Goal: Find specific page/section: Find specific page/section

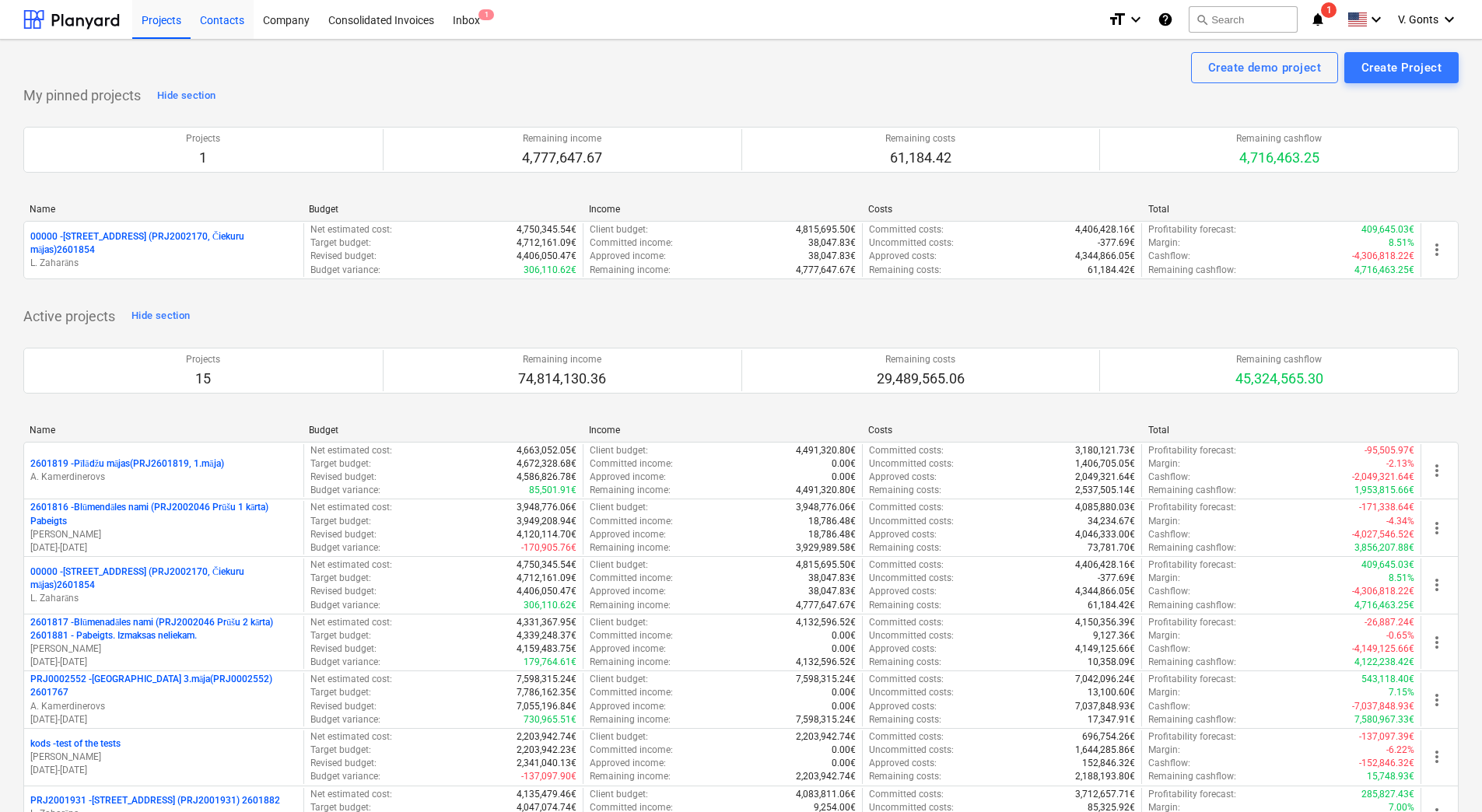
click at [217, 15] on div "Contacts" at bounding box center [222, 19] width 63 height 40
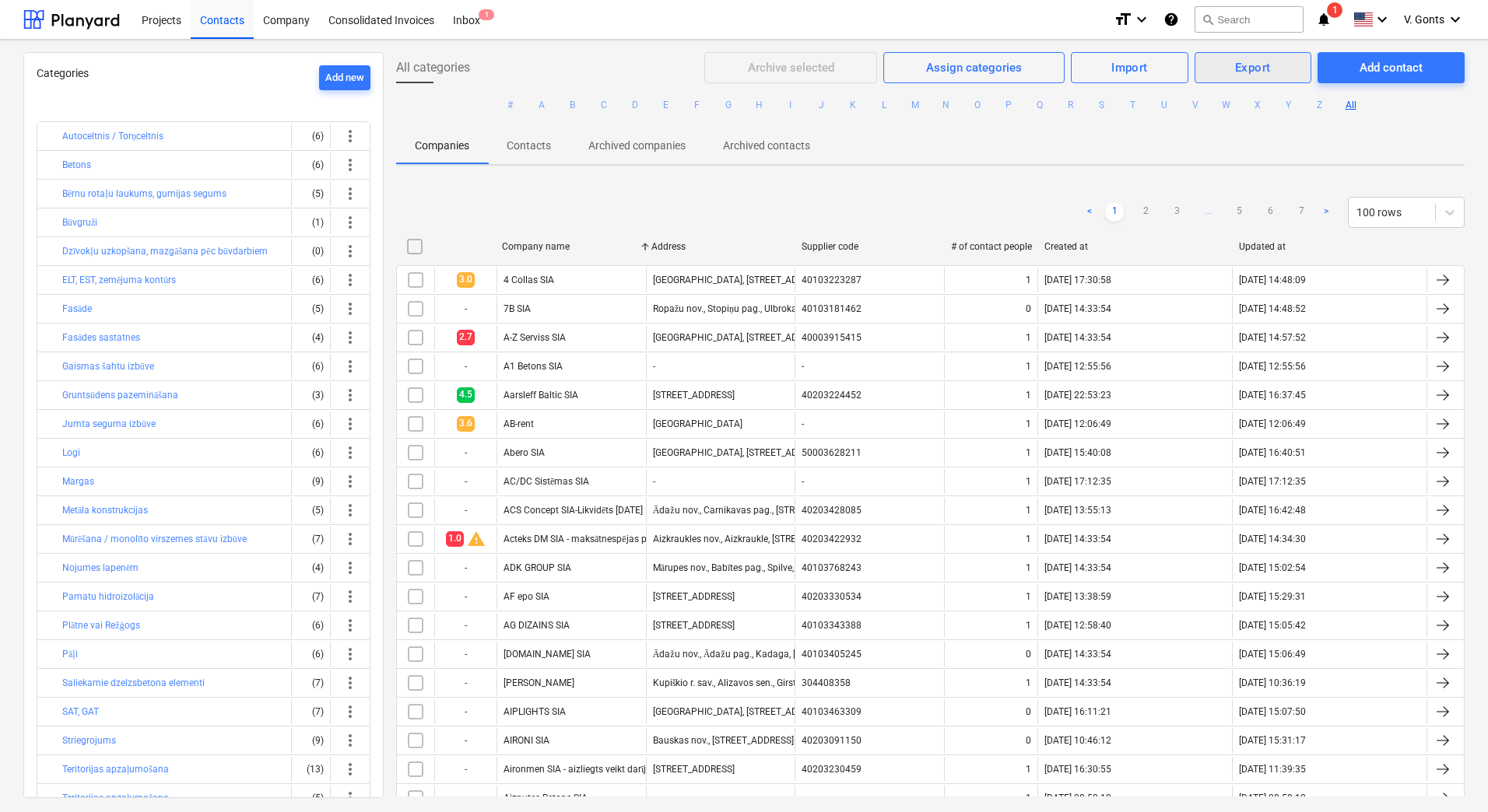
click at [1235, 71] on div "Export" at bounding box center [1253, 68] width 36 height 21
click at [1233, 151] on div "Export contacts" at bounding box center [1262, 157] width 99 height 15
click at [1055, 151] on div "Companies Contacts Archived companies Archived contacts" at bounding box center [929, 145] width 1068 height 37
click at [93, 21] on div at bounding box center [71, 19] width 96 height 39
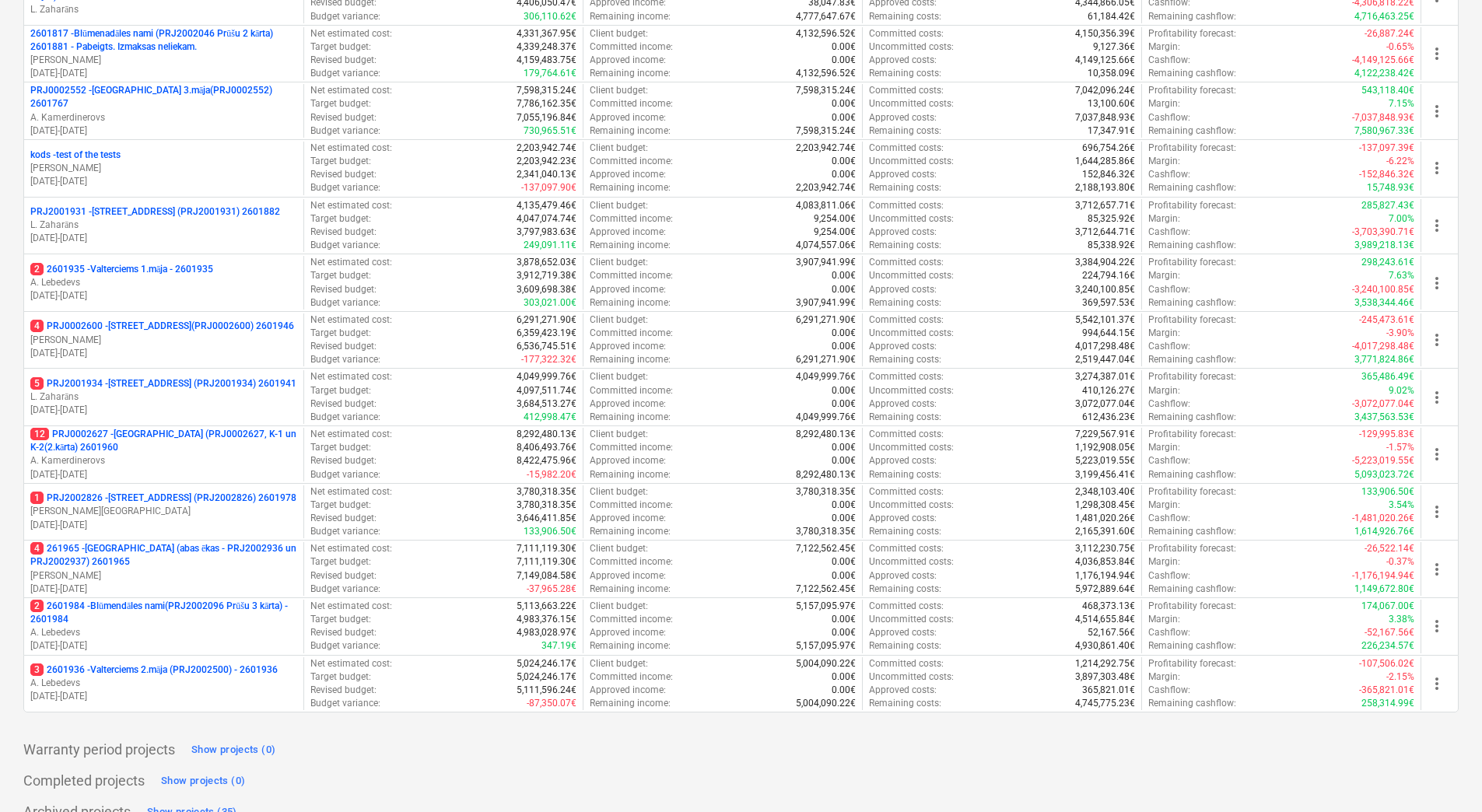
scroll to position [613, 0]
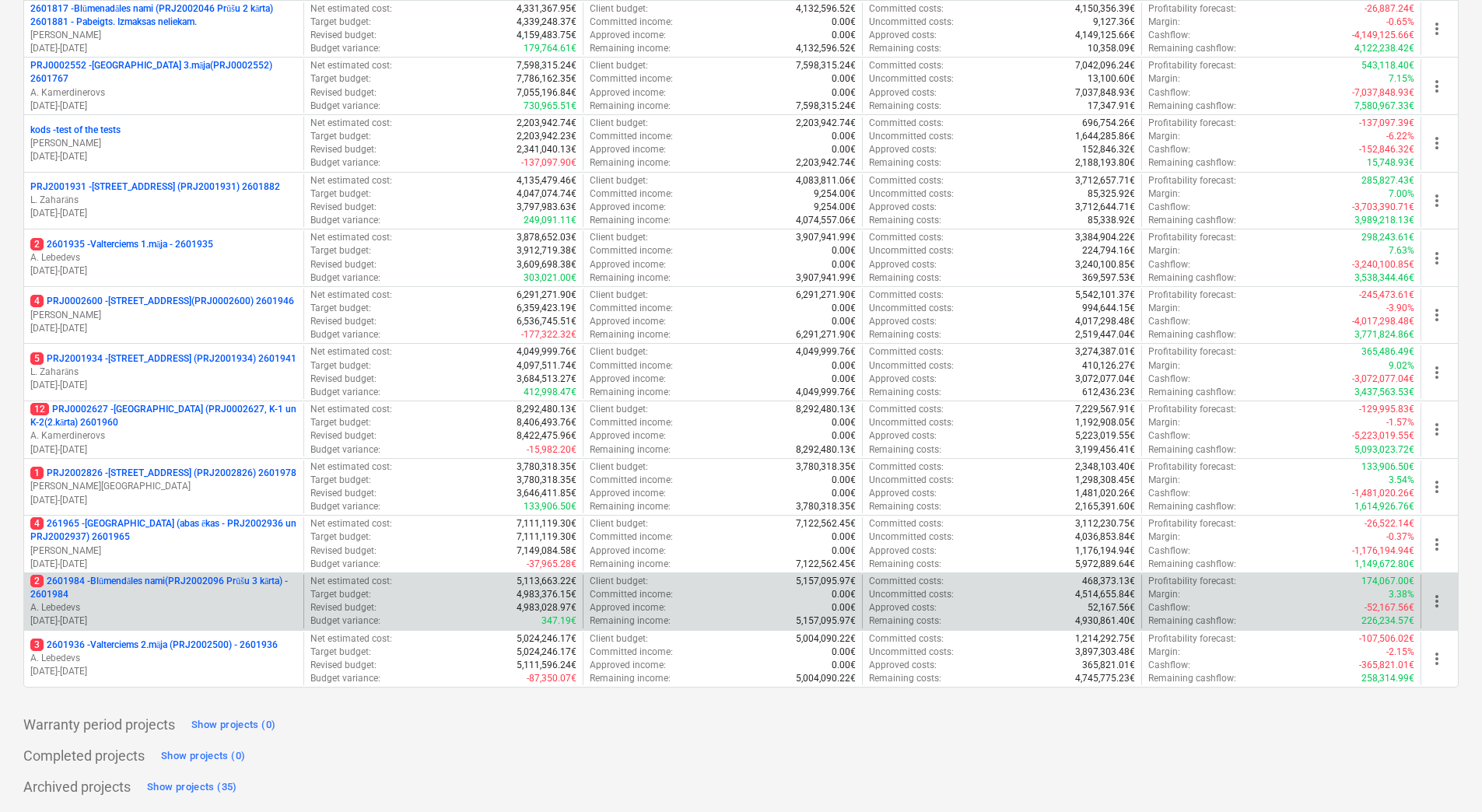
click at [192, 597] on p "2 2601984 - Blūmendāles nami(PRJ2002096 Prūšu 3 kārta) - 2601984" at bounding box center [164, 587] width 267 height 27
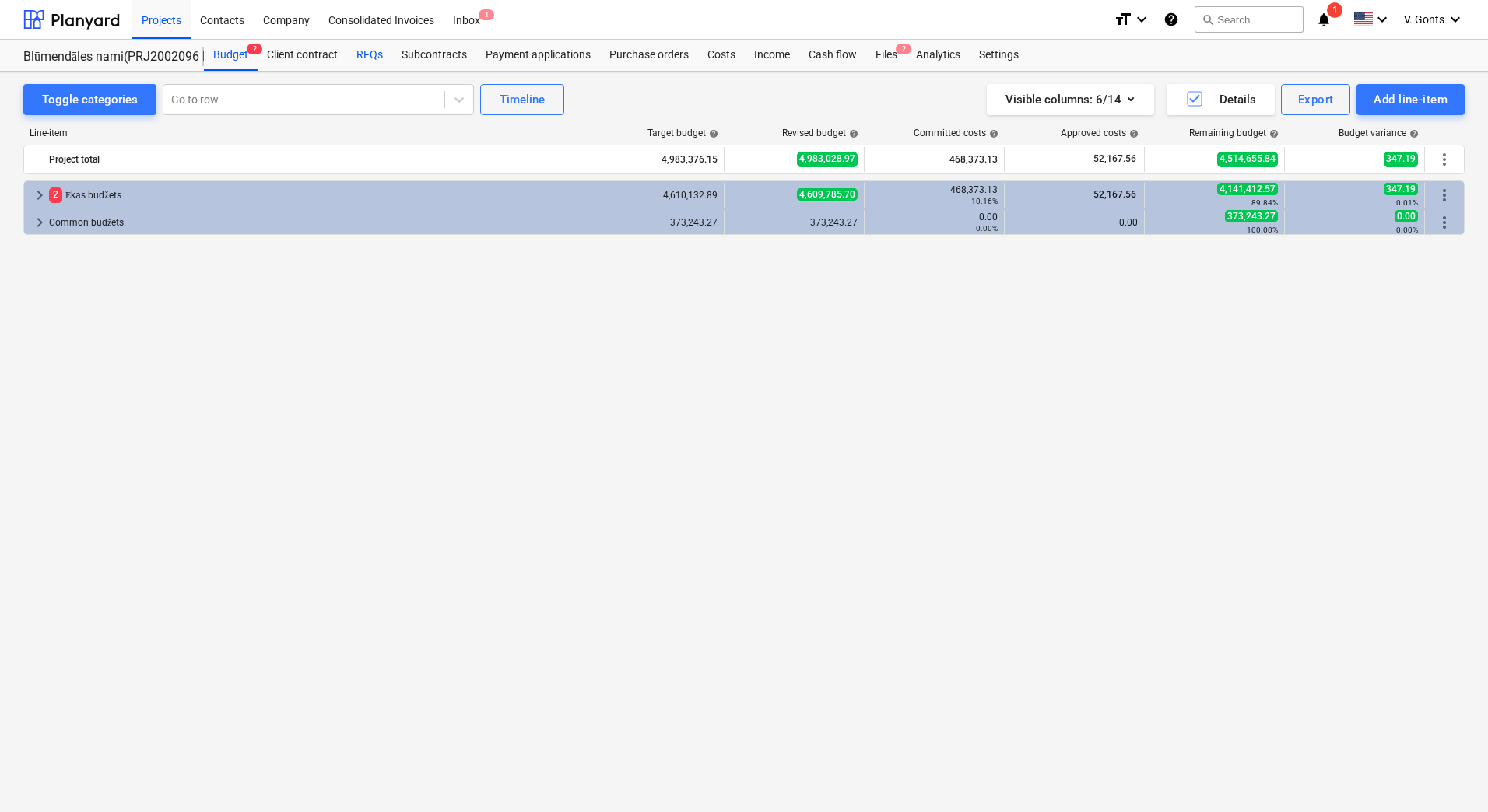
click at [378, 52] on div "RFQs" at bounding box center [369, 55] width 45 height 31
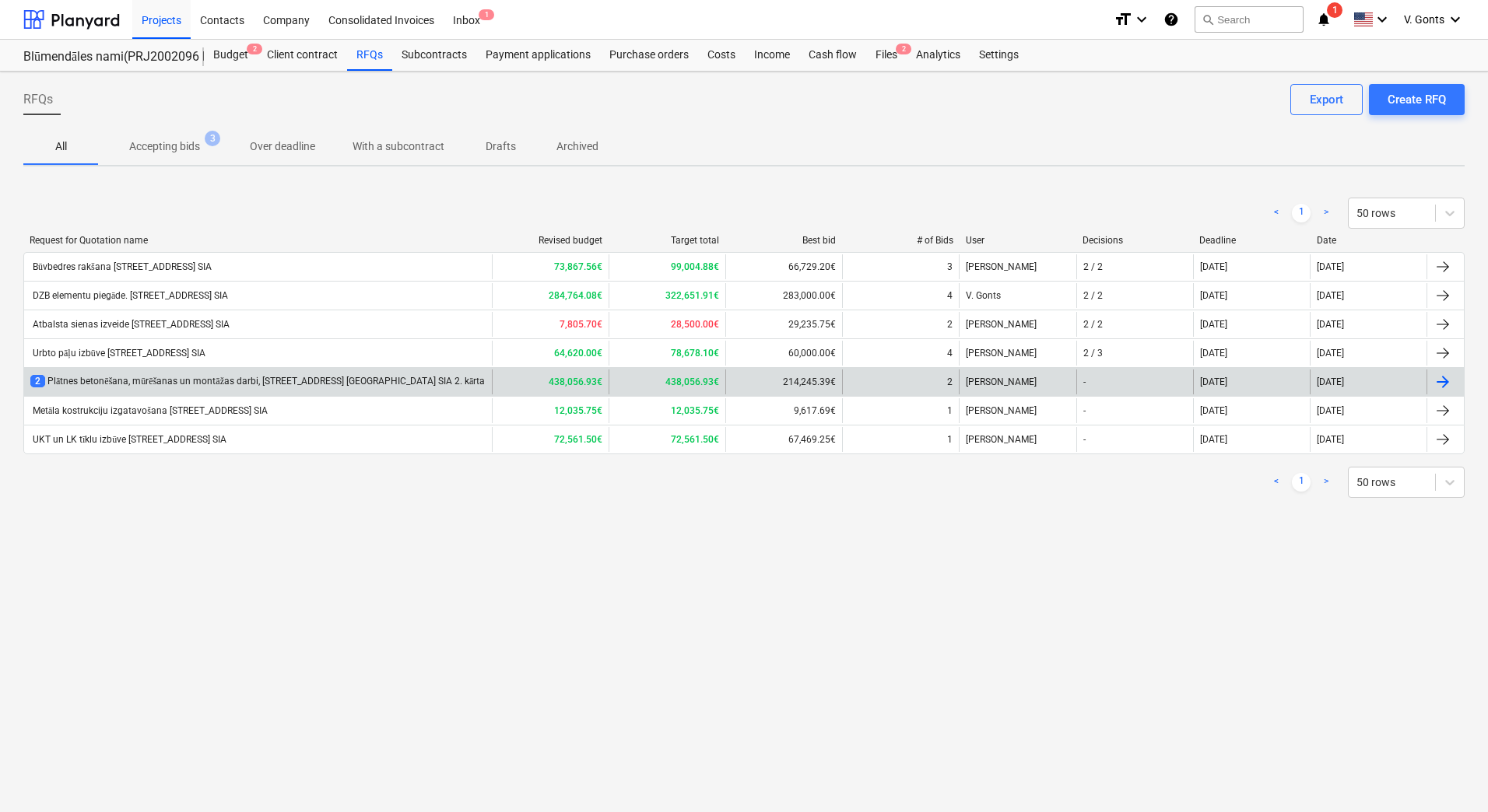
click at [369, 378] on div "2 Plātnes betonēšana, mūrēšanas un montāžas darbi, [STREET_ADDRESS] [GEOGRAPHIC…" at bounding box center [257, 381] width 454 height 13
